Goal: Find specific page/section: Find specific page/section

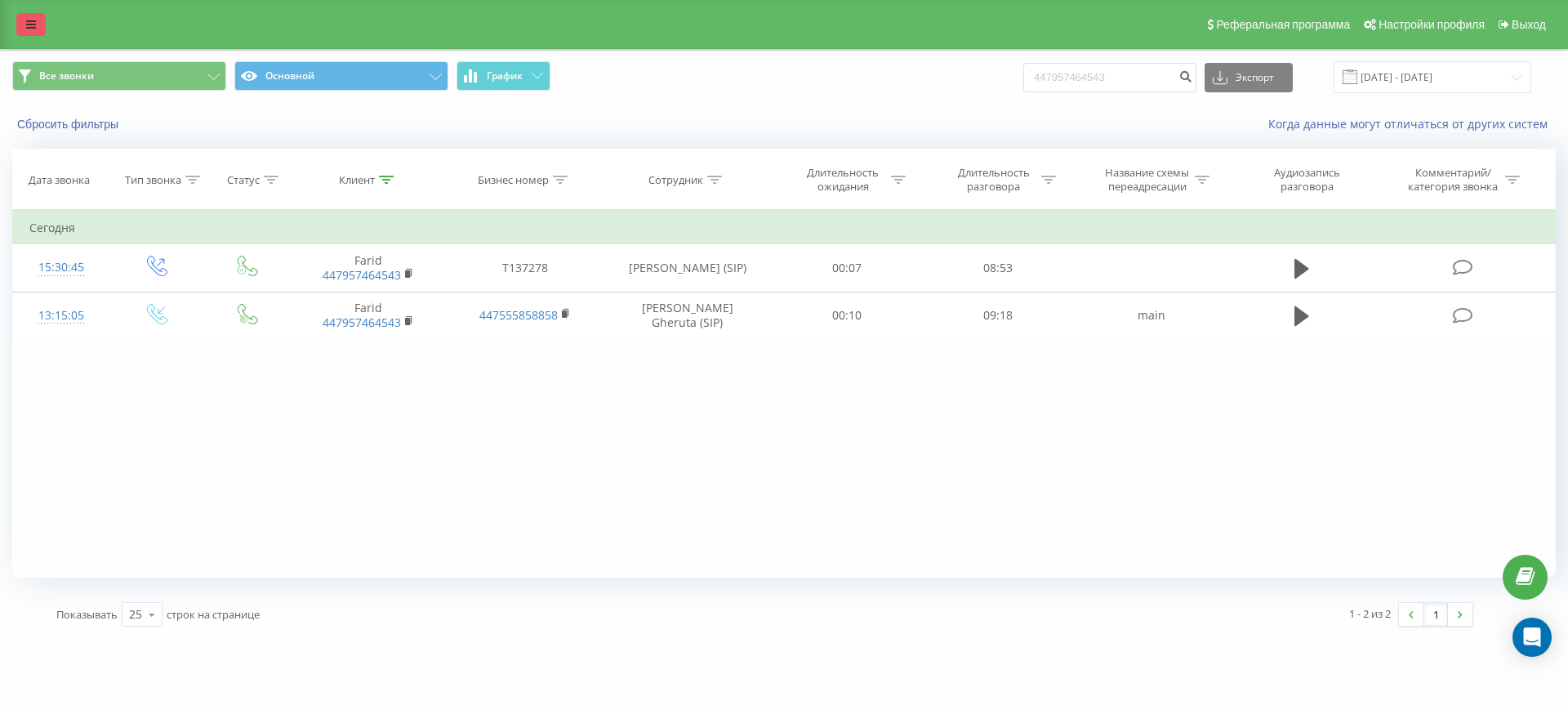
click at [31, 21] on icon at bounding box center [31, 25] width 10 height 12
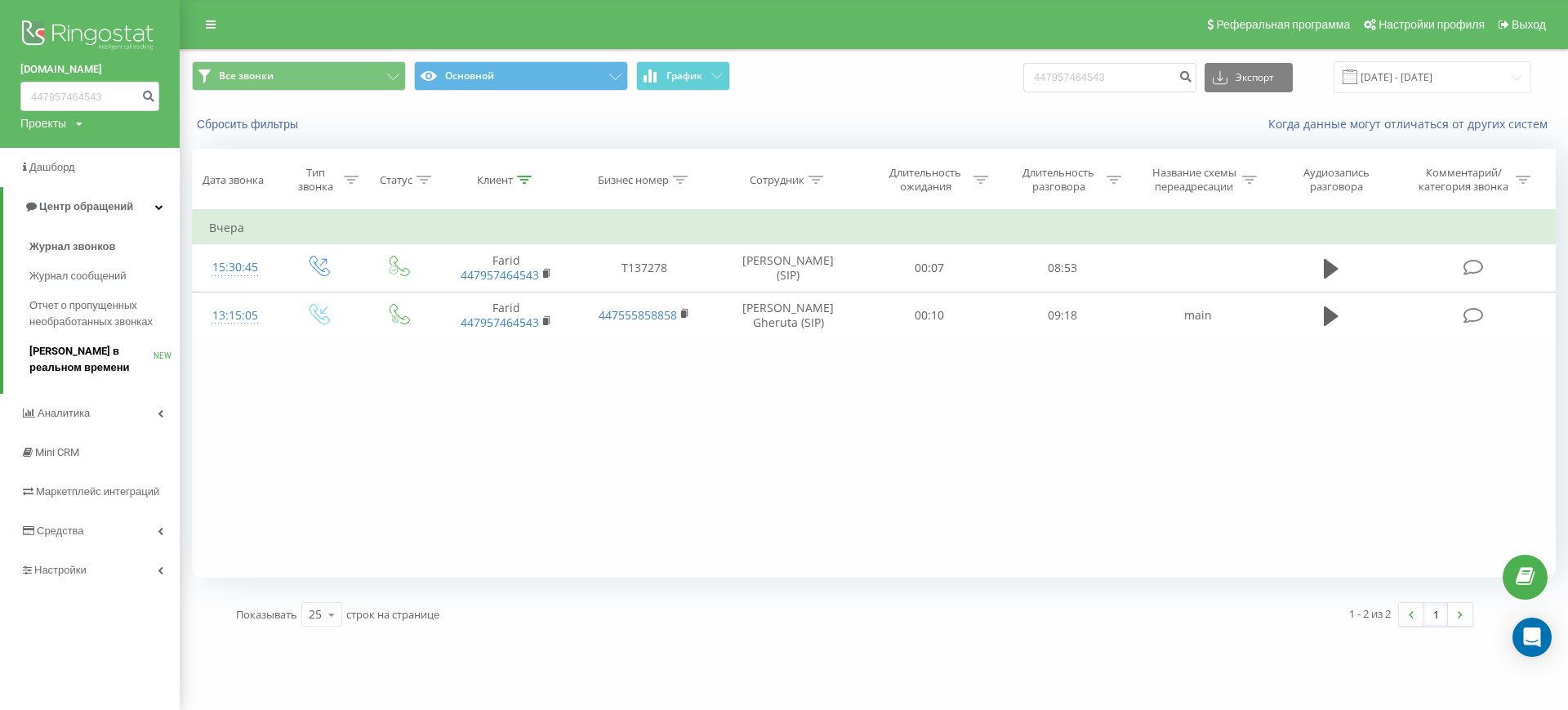
click at [62, 351] on span "[PERSON_NAME] в реальном времени" at bounding box center [91, 360] width 124 height 33
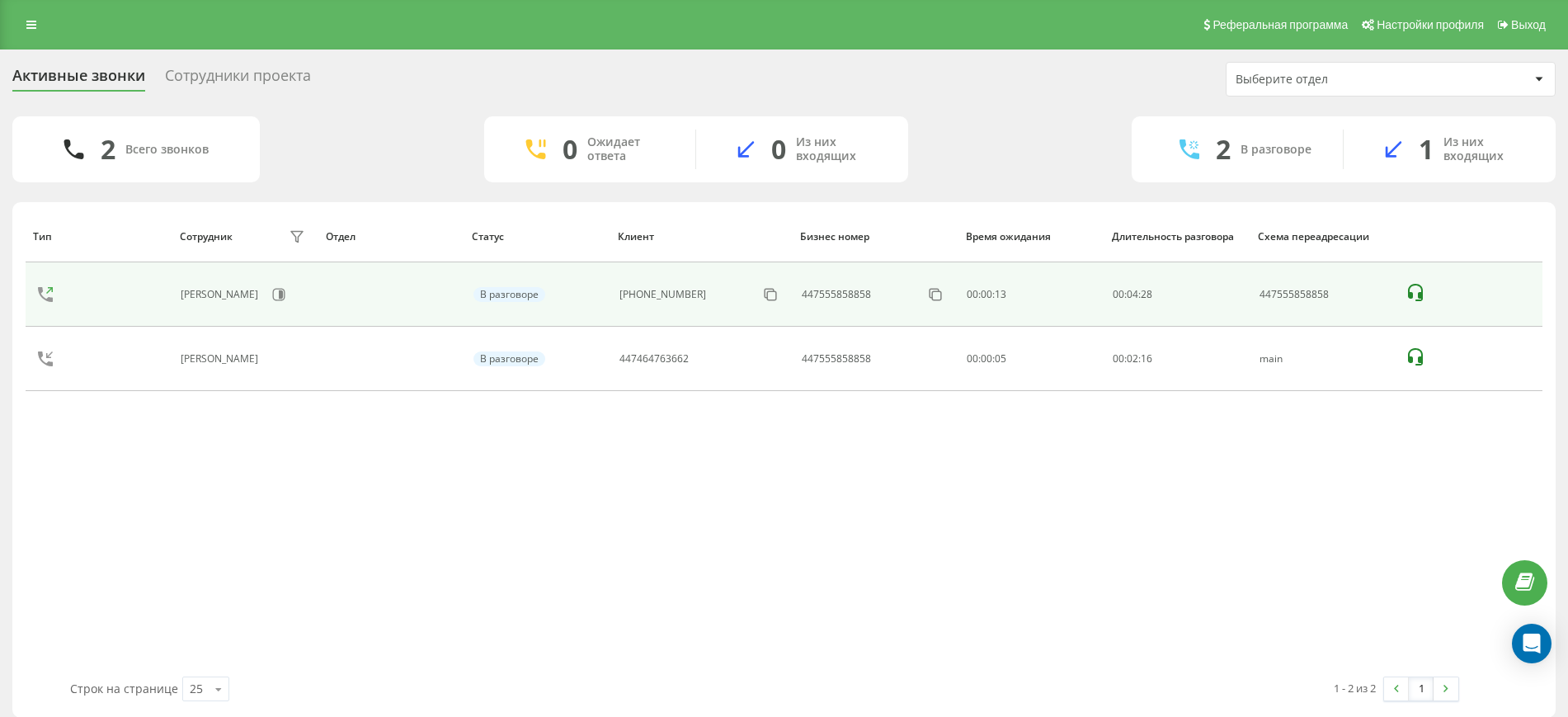
click at [1418, 291] on icon at bounding box center [1415, 292] width 15 height 17
click at [1413, 292] on icon at bounding box center [1415, 293] width 20 height 20
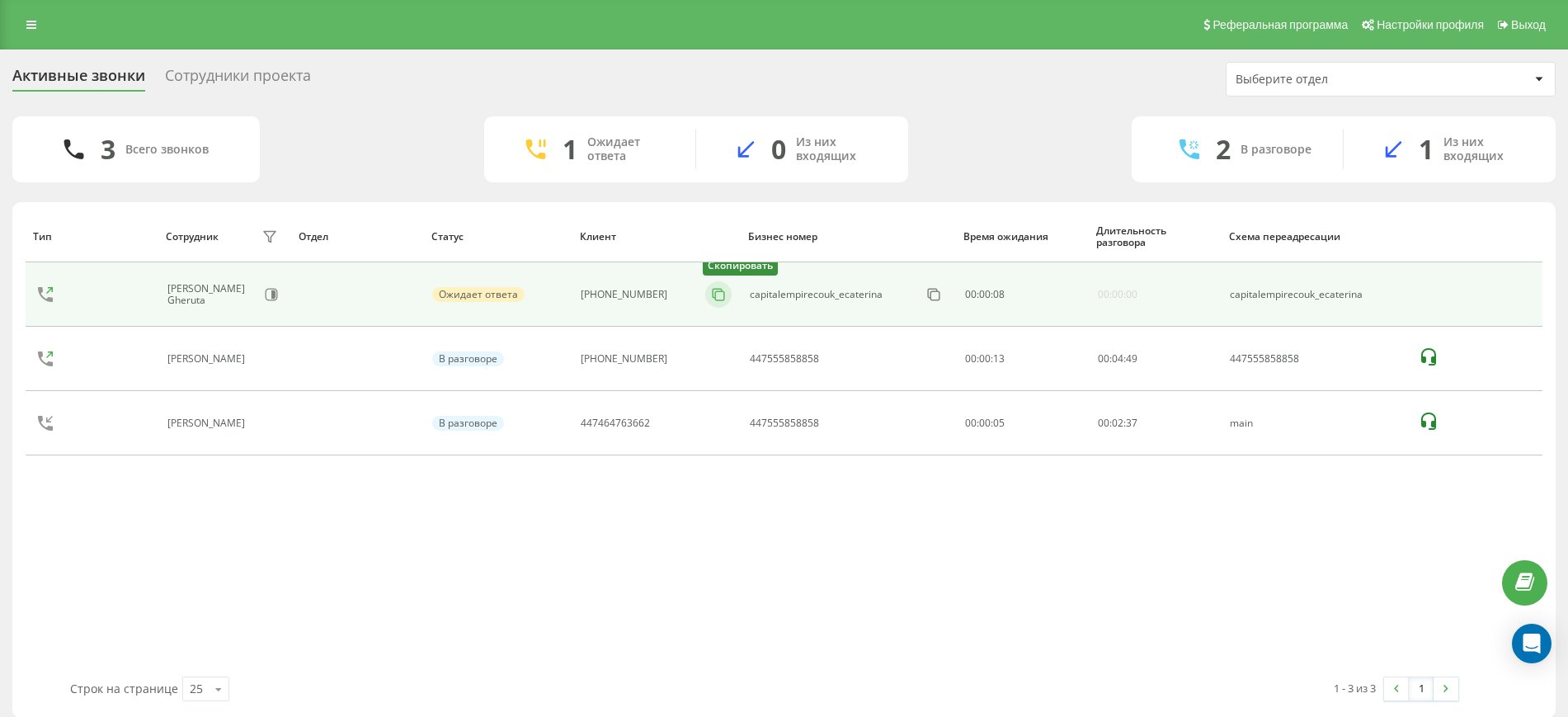
click at [713, 293] on icon at bounding box center [718, 295] width 17 height 17
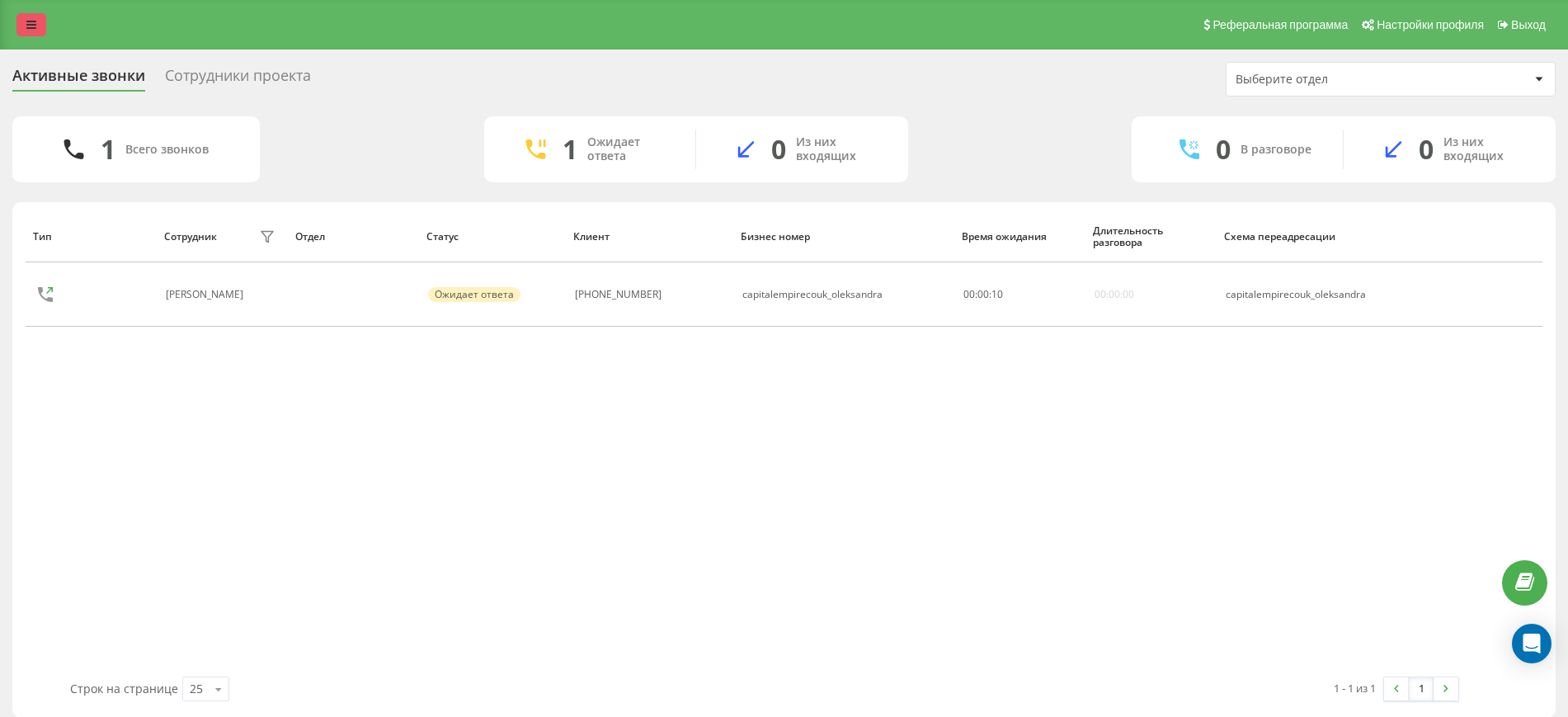
click at [25, 33] on link at bounding box center [32, 25] width 30 height 23
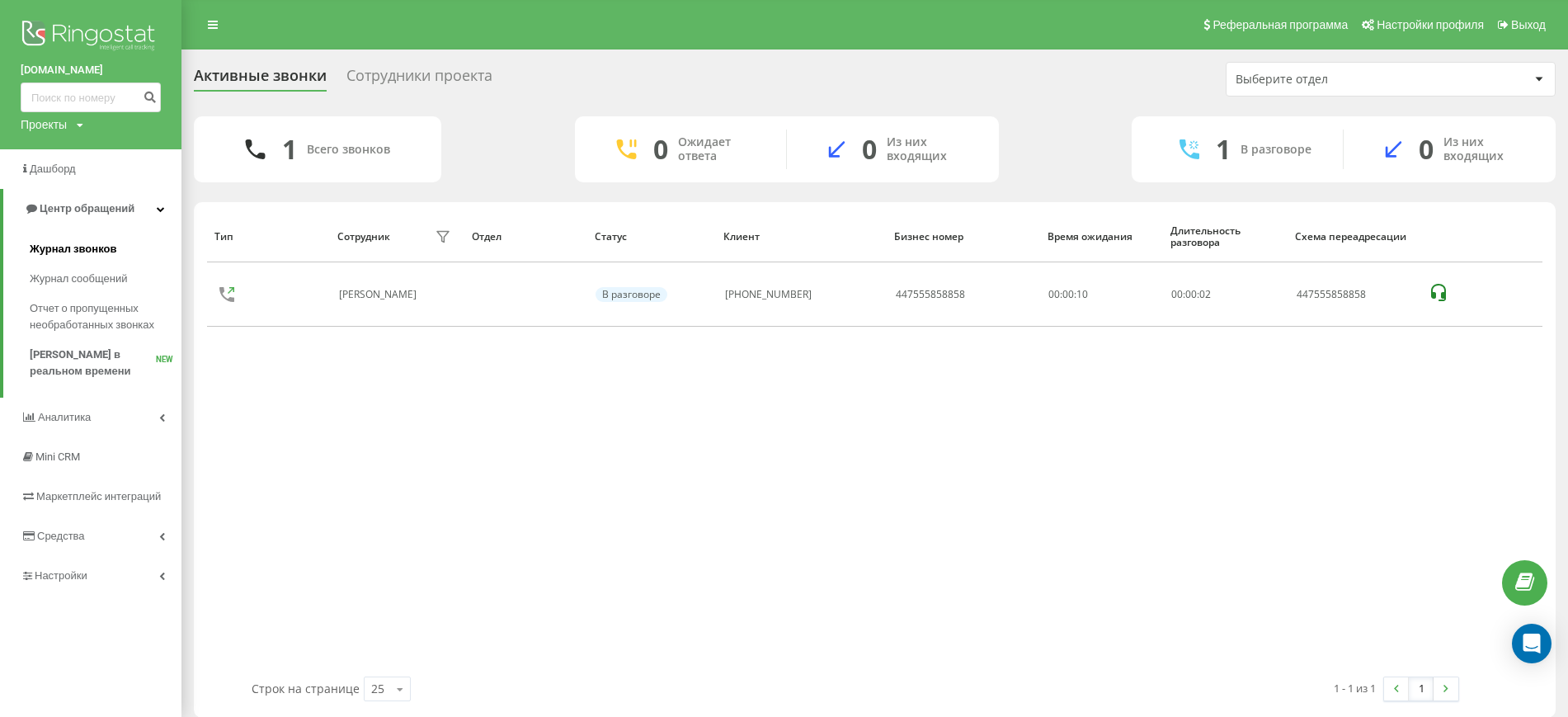
click at [70, 250] on span "Журнал звонков" at bounding box center [73, 249] width 86 height 17
